Goal: Transaction & Acquisition: Purchase product/service

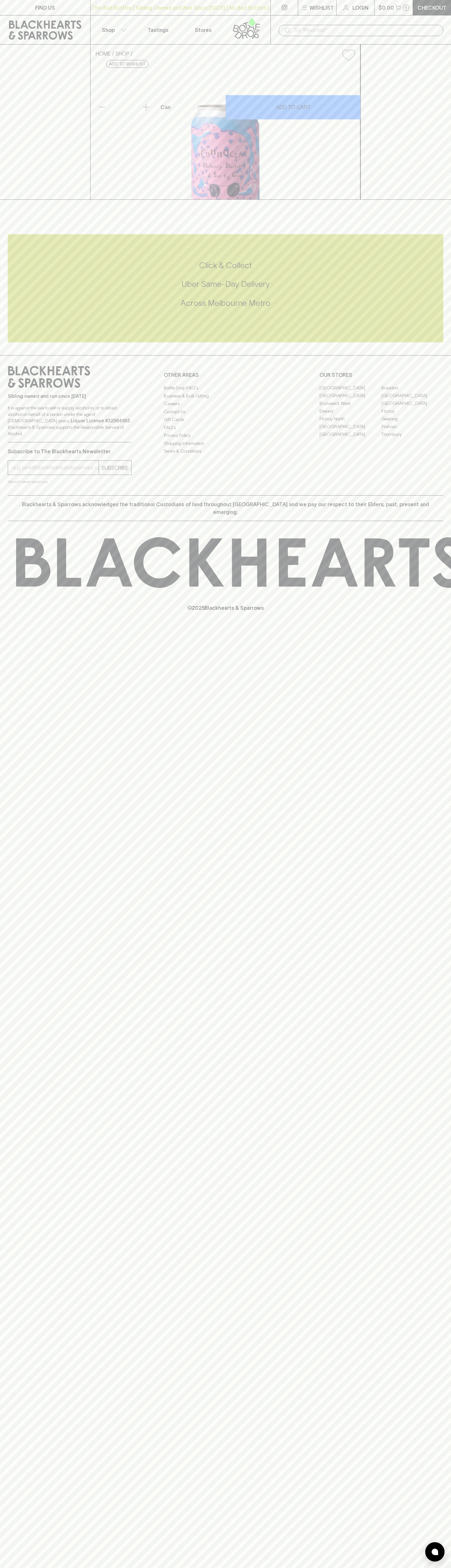
click at [425, 1387] on div "FIND US | No Bad Bottles | Sibling Owned and Run Since [DATE] | No Bad Bottles …" at bounding box center [226, 784] width 451 height 1568
click at [277, 1568] on html "FIND US | No Bad Bottles | Sibling Owned and Run Since [DATE] | No Bad Bottles …" at bounding box center [226, 784] width 451 height 1568
click at [29, 200] on div "HOME SHOP Sailors Grave Commocean Fruited [PERSON_NAME] $9.00 Add to wishlist 1…" at bounding box center [226, 122] width 451 height 155
